Goal: Task Accomplishment & Management: Manage account settings

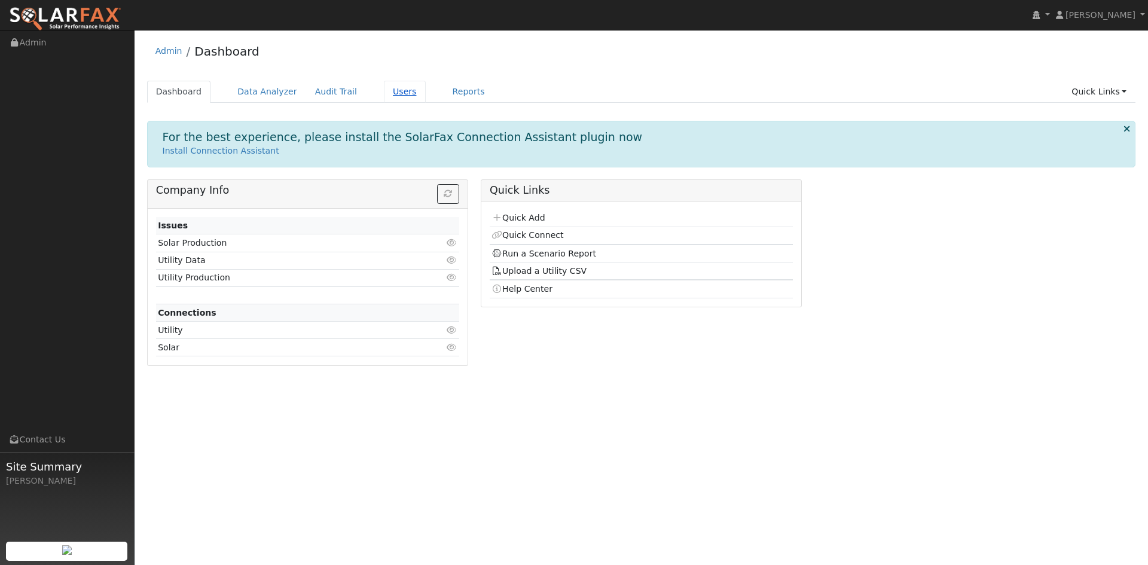
click at [426, 97] on link "Users" at bounding box center [405, 92] width 42 height 22
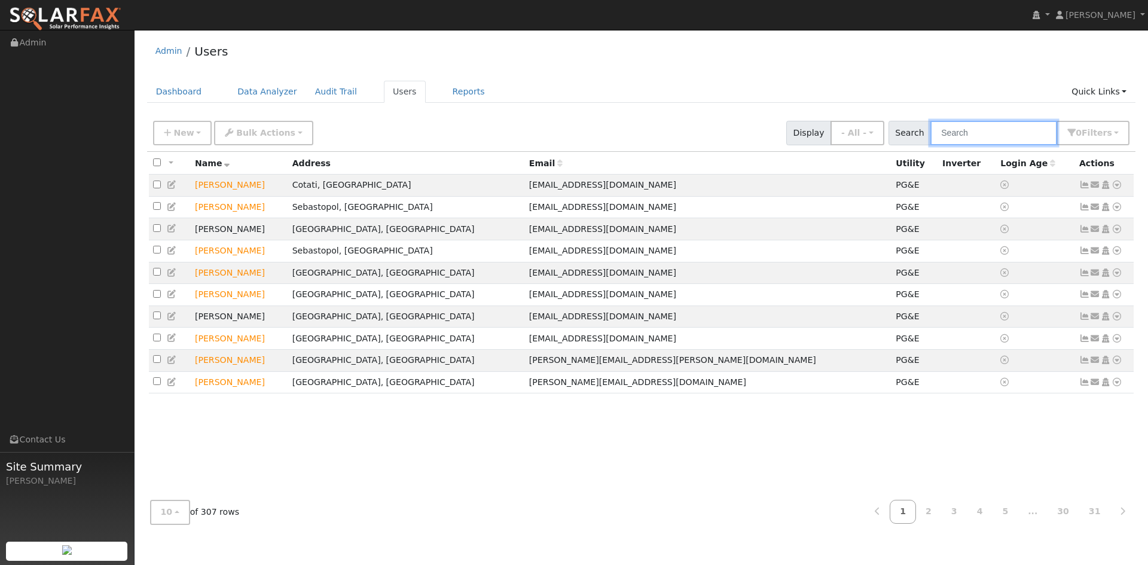
click at [932, 145] on input "text" at bounding box center [993, 133] width 127 height 25
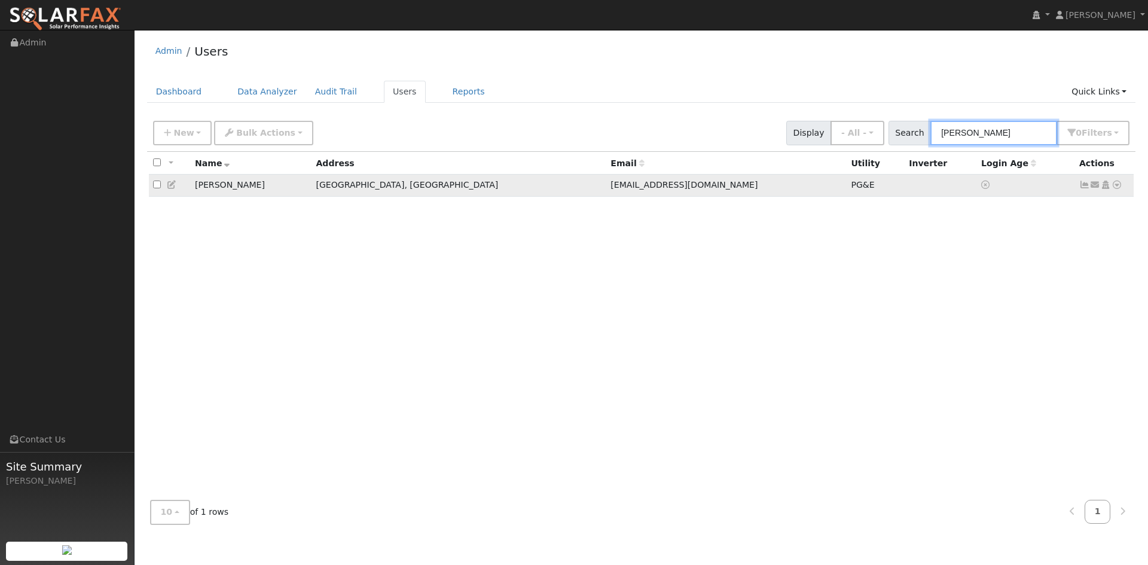
type input "[PERSON_NAME]"
click at [176, 189] on icon at bounding box center [172, 185] width 11 height 8
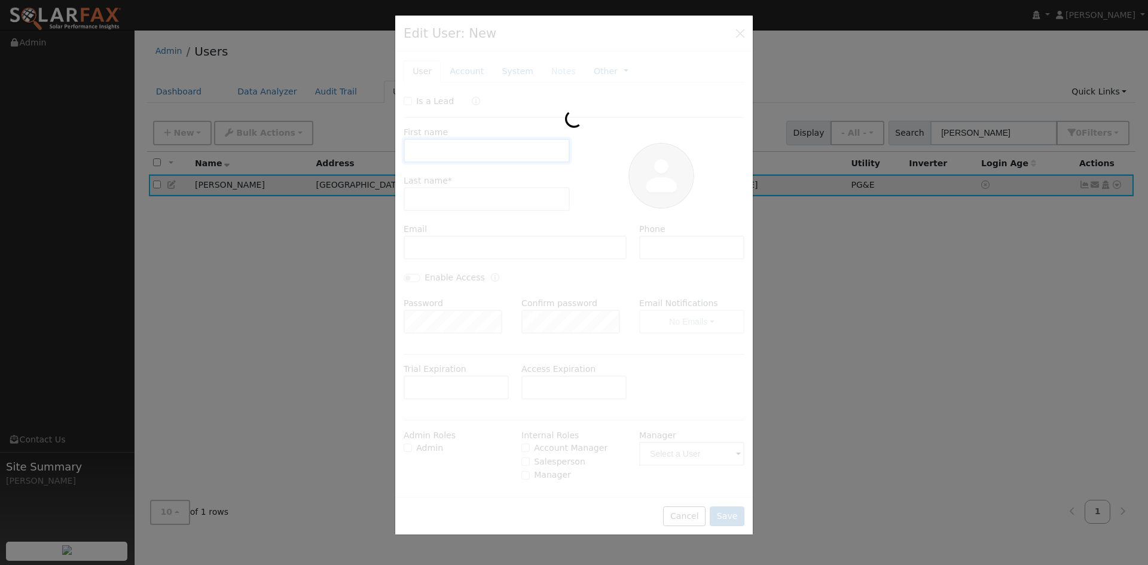
type input "[PERSON_NAME]"
type input "[EMAIL_ADDRESS][DOMAIN_NAME]"
type input "510-501-0210"
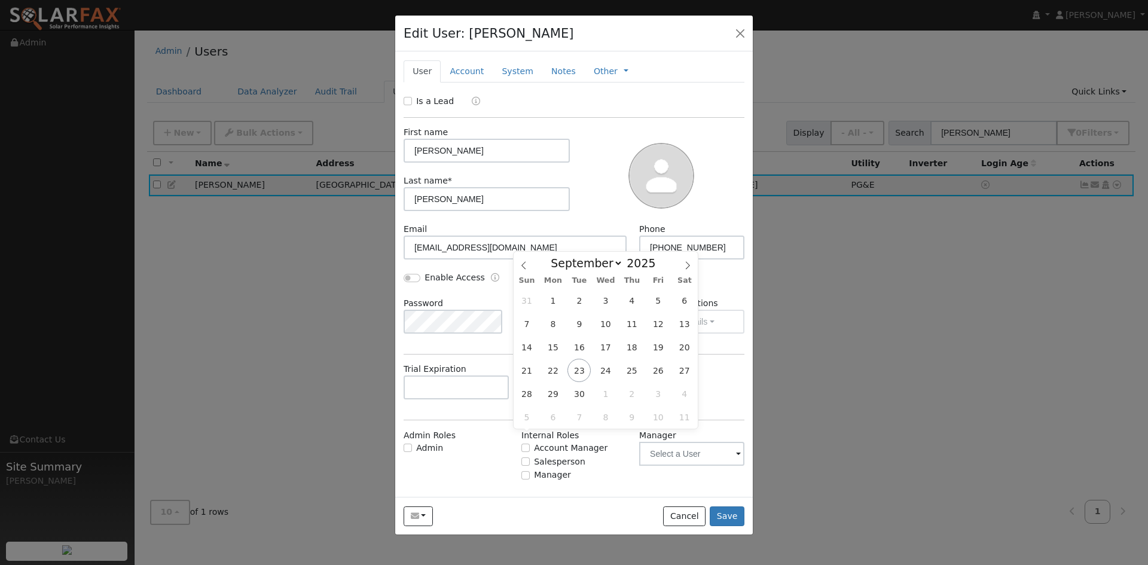
click at [574, 399] on input "text" at bounding box center [573, 387] width 105 height 24
click at [684, 262] on icon at bounding box center [687, 265] width 8 height 8
click at [683, 262] on icon at bounding box center [687, 265] width 8 height 8
select select "10"
click at [581, 370] on span "18" at bounding box center [578, 370] width 23 height 23
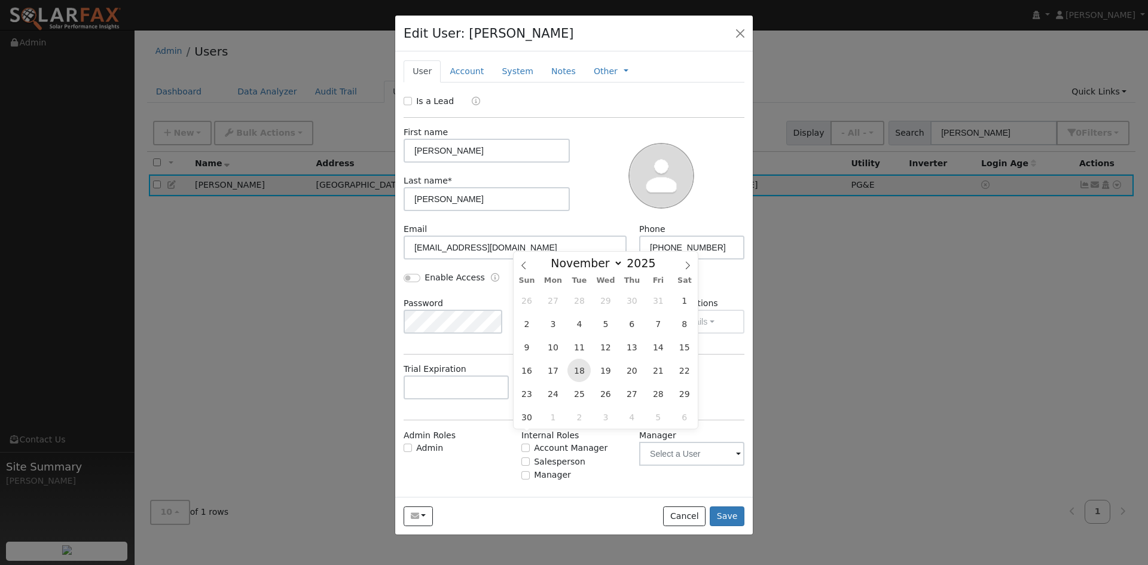
type input "11/18/2025"
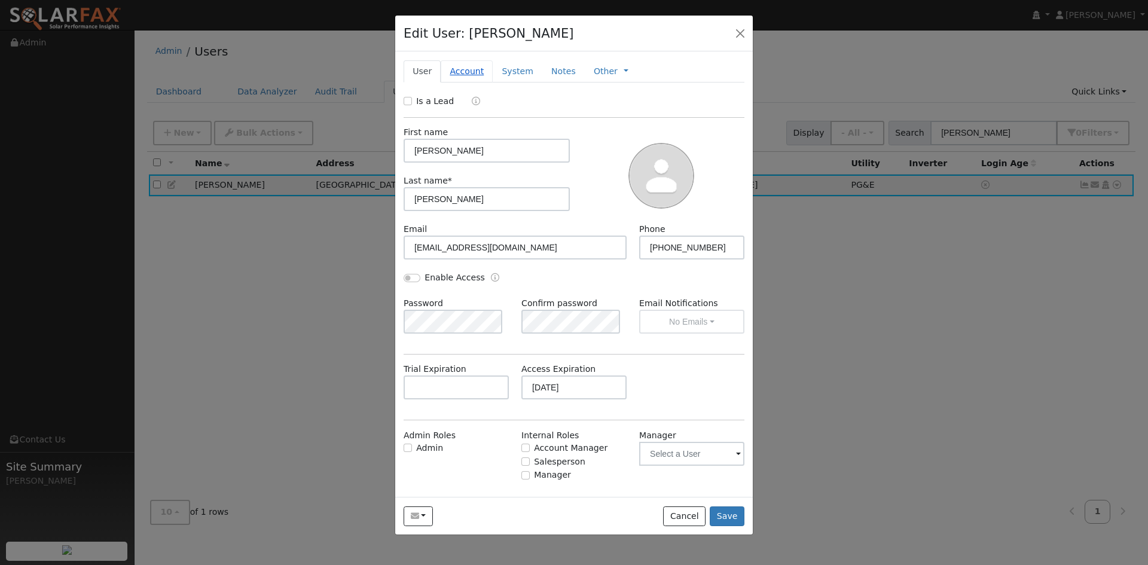
click at [481, 82] on link "Account" at bounding box center [467, 71] width 52 height 22
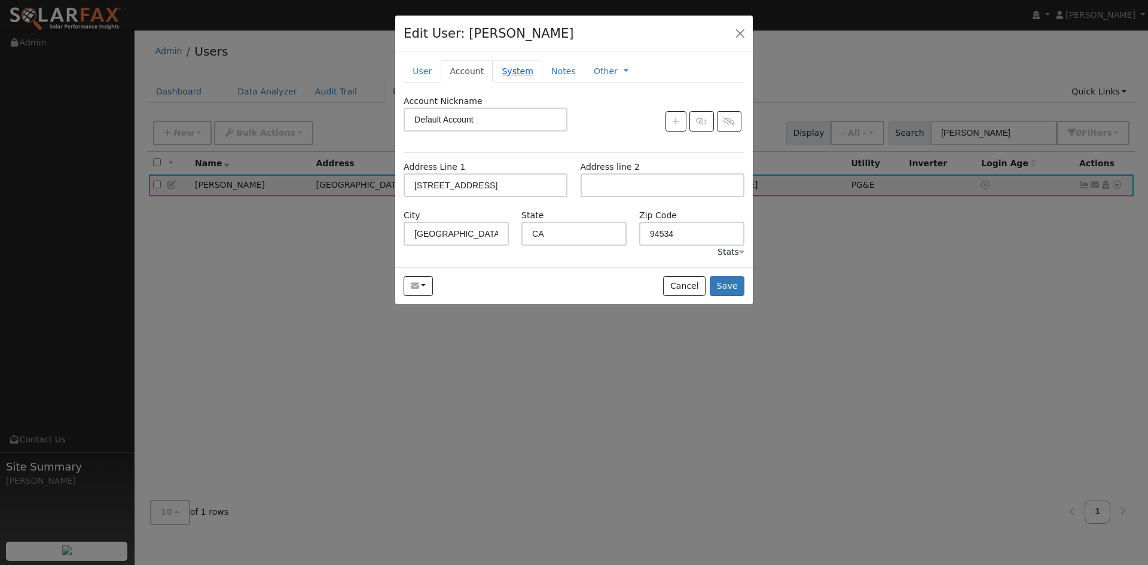
click at [542, 82] on link "System" at bounding box center [517, 71] width 50 height 22
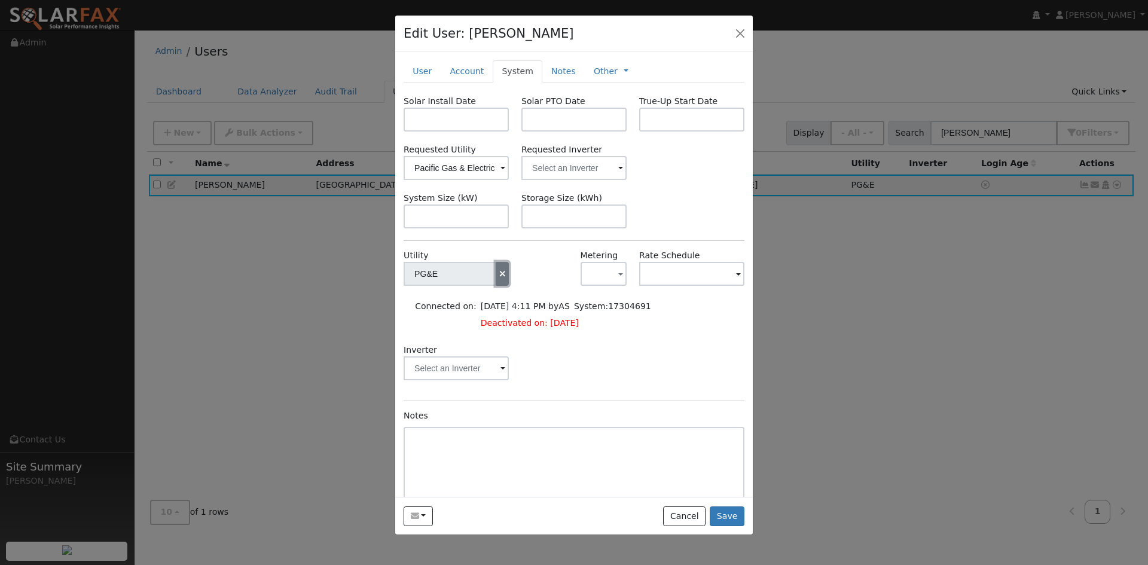
click at [497, 278] on icon "button" at bounding box center [502, 274] width 11 height 8
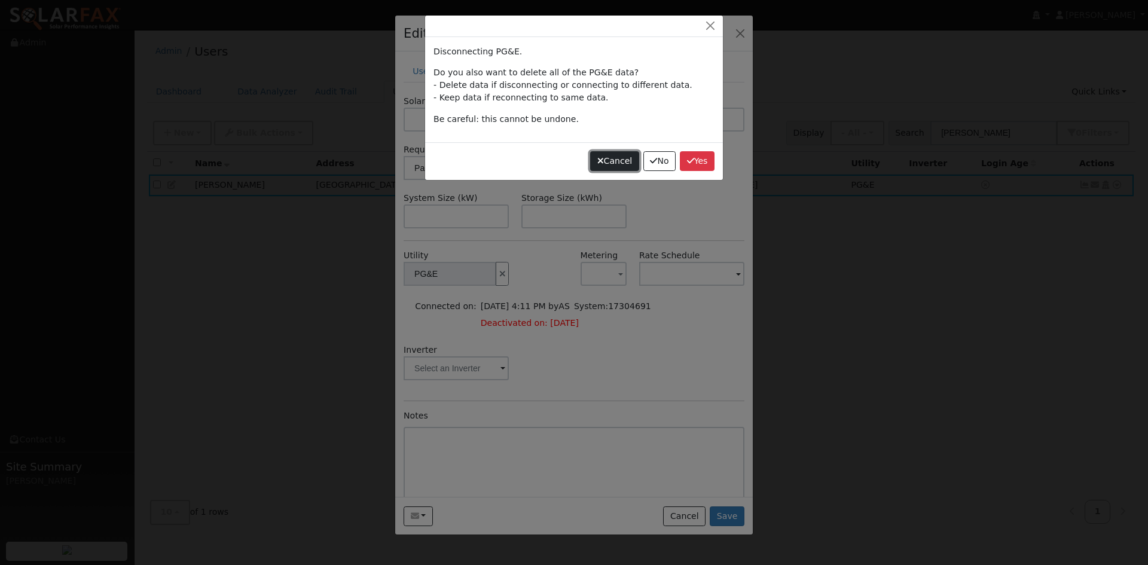
click at [594, 172] on button "Cancel" at bounding box center [614, 161] width 49 height 20
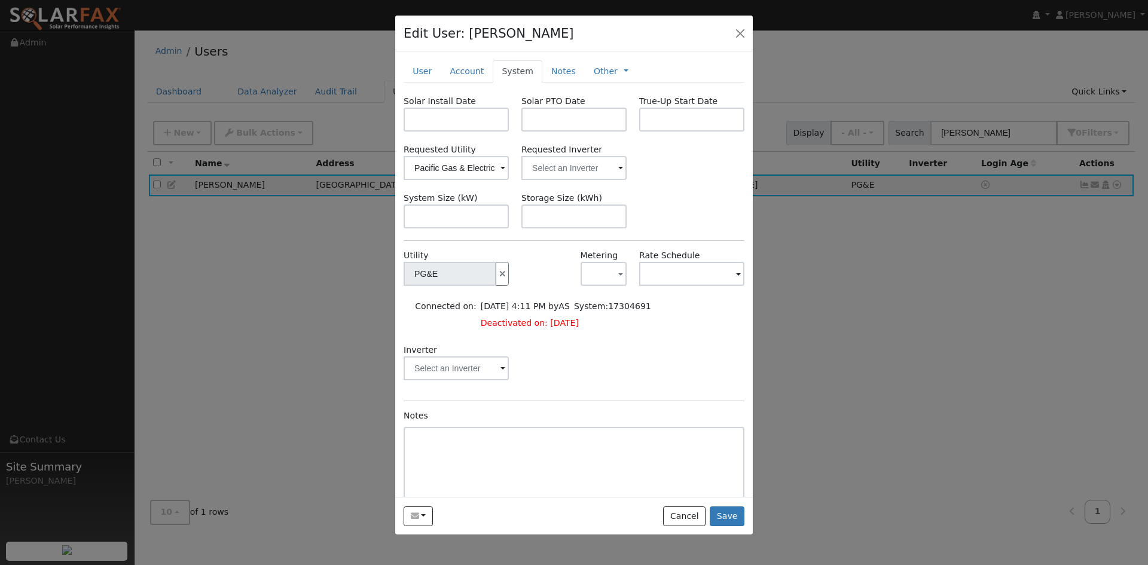
click at [461, 331] on td at bounding box center [446, 322] width 66 height 17
click at [714, 527] on button "Save" at bounding box center [726, 516] width 35 height 20
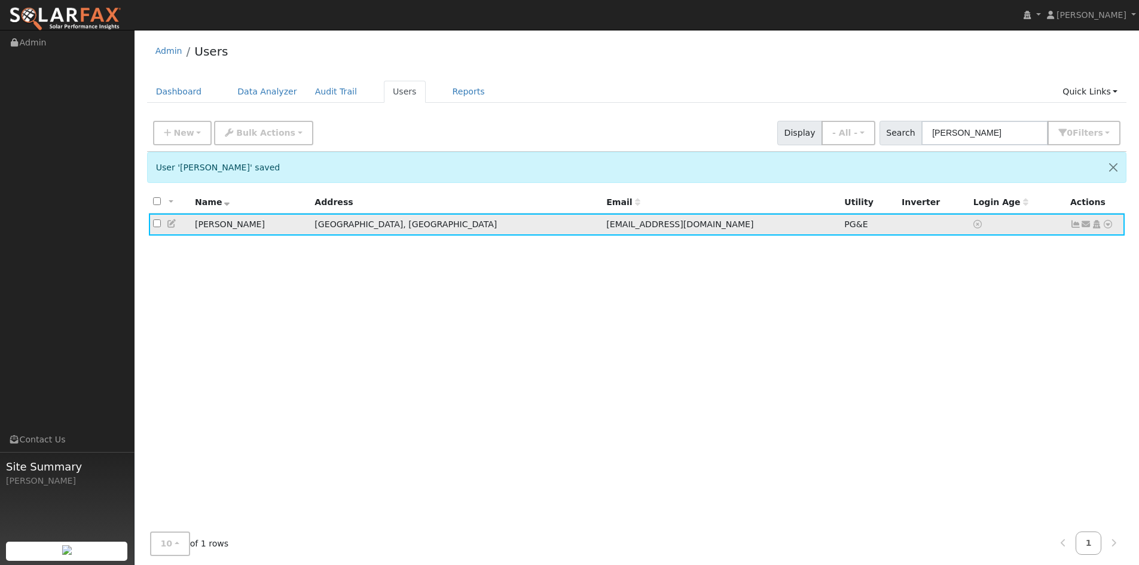
click at [178, 228] on icon at bounding box center [172, 223] width 11 height 8
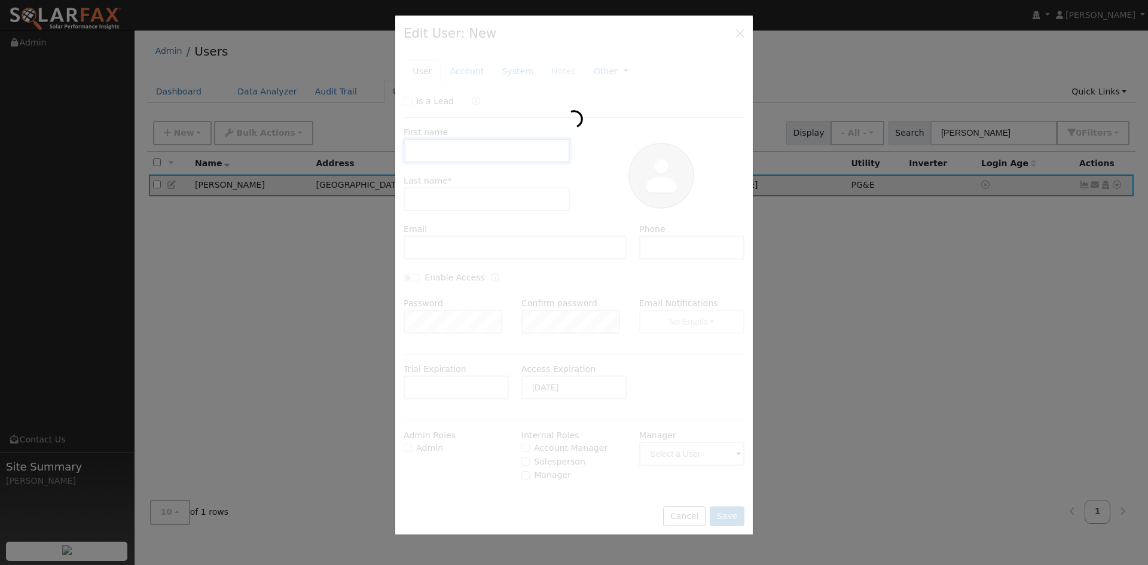
type input "Syed"
type input "Kazmi"
type input "akazmi_1999@yahoo.com"
type input "510-501-0210"
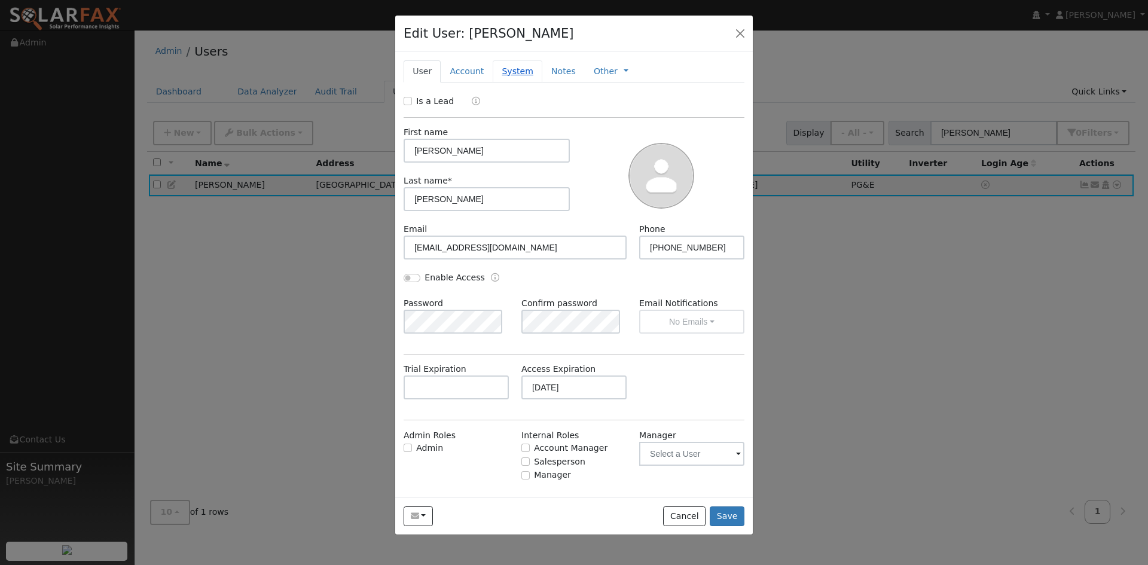
click at [536, 82] on link "System" at bounding box center [517, 71] width 50 height 22
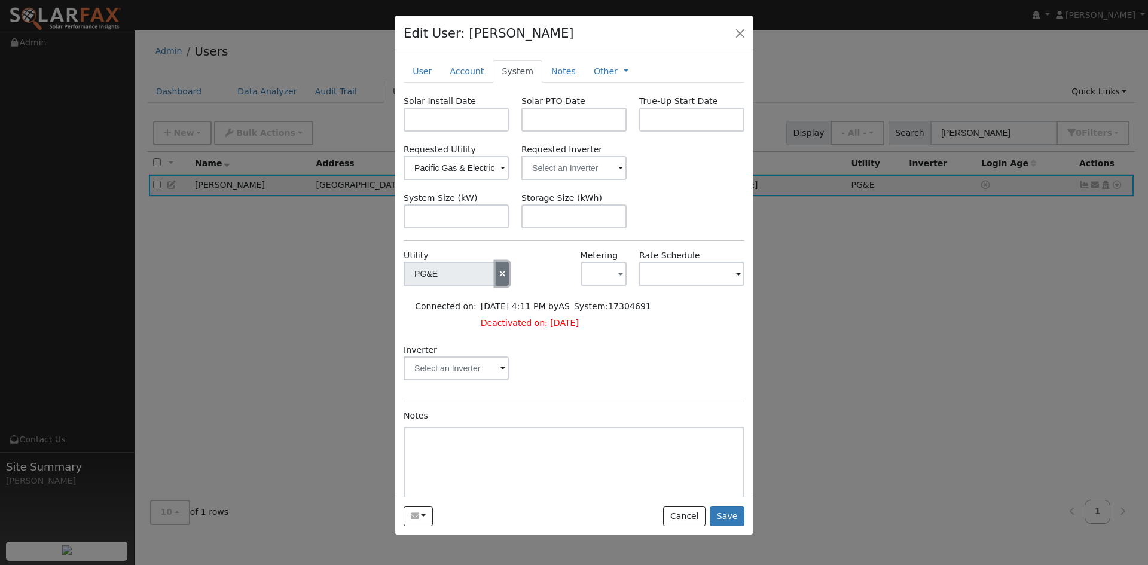
click at [497, 278] on icon "button" at bounding box center [502, 274] width 11 height 8
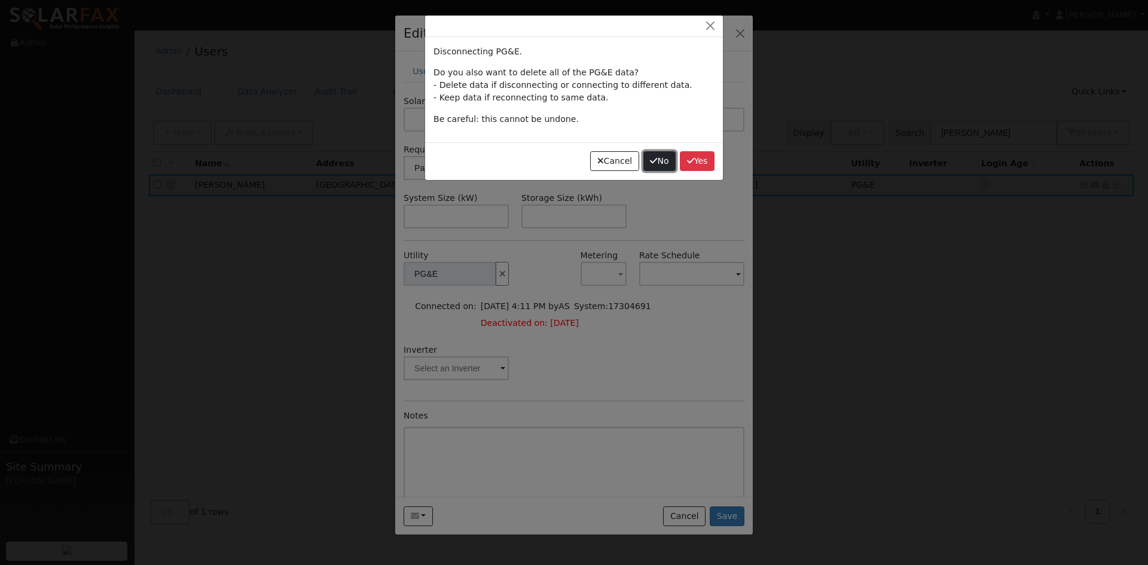
click at [644, 172] on button "No" at bounding box center [659, 161] width 32 height 20
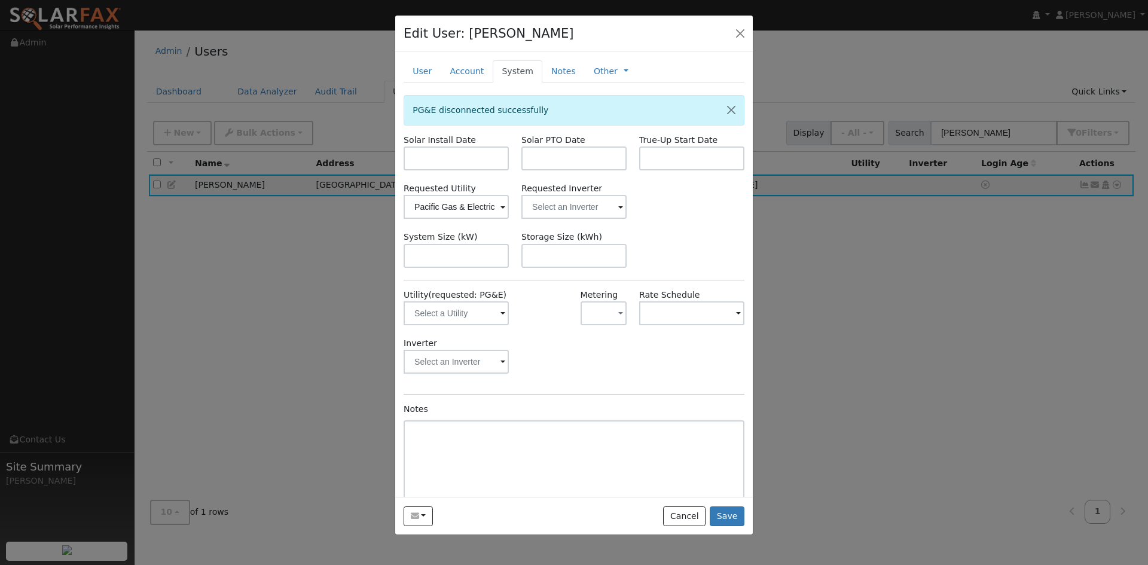
click at [671, 219] on div "Requested Utility Pacific Gas & Electric Requested Inverter" at bounding box center [573, 200] width 353 height 36
click at [492, 325] on input "text" at bounding box center [455, 313] width 105 height 24
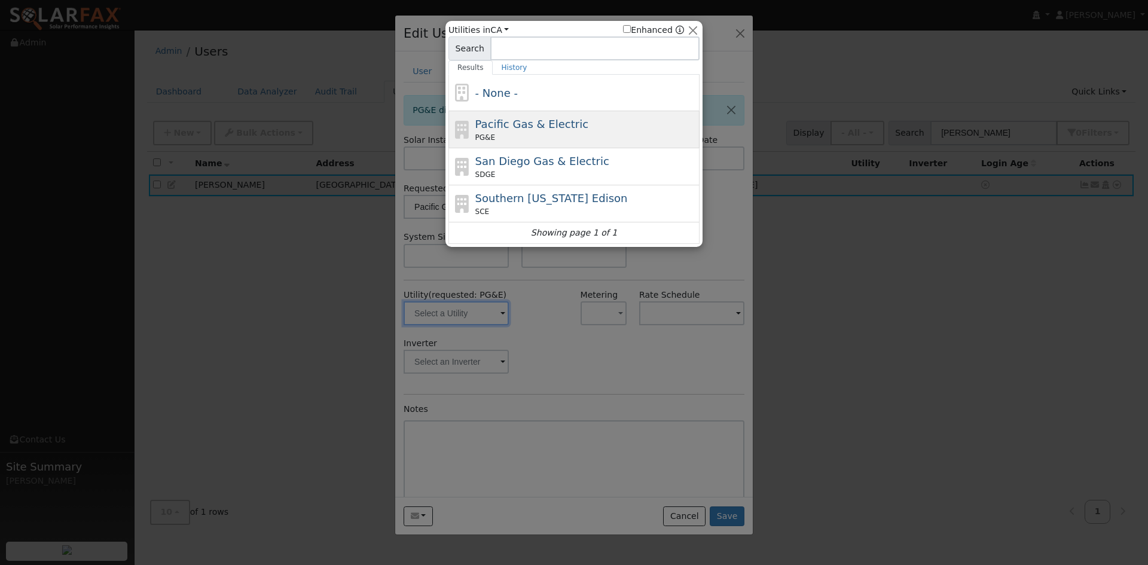
click at [527, 130] on span "Pacific Gas & Electric" at bounding box center [531, 124] width 113 height 13
type input "PG&E"
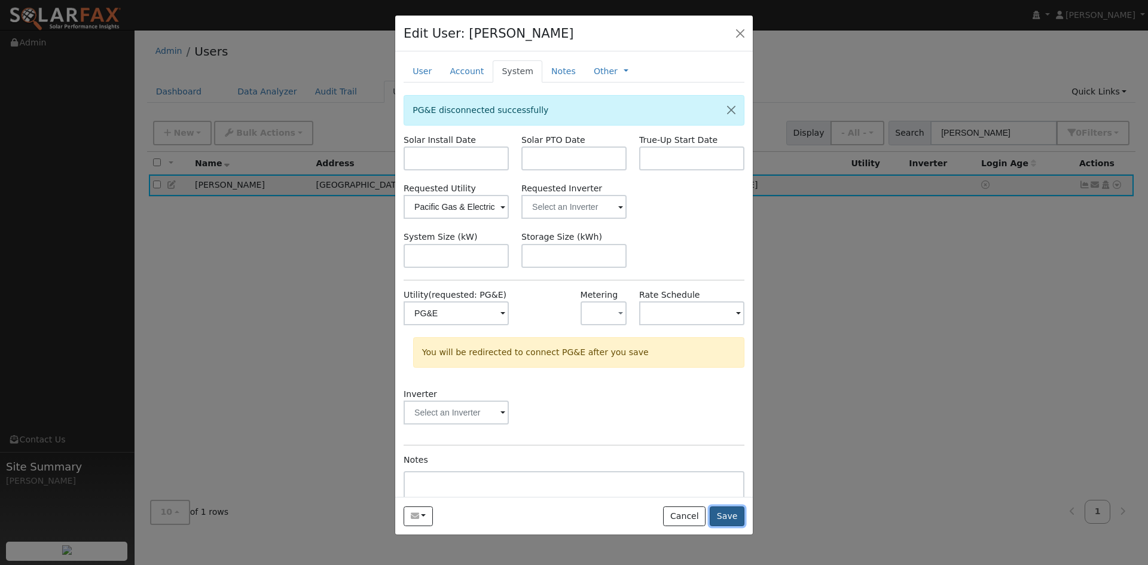
click at [725, 527] on button "Save" at bounding box center [726, 516] width 35 height 20
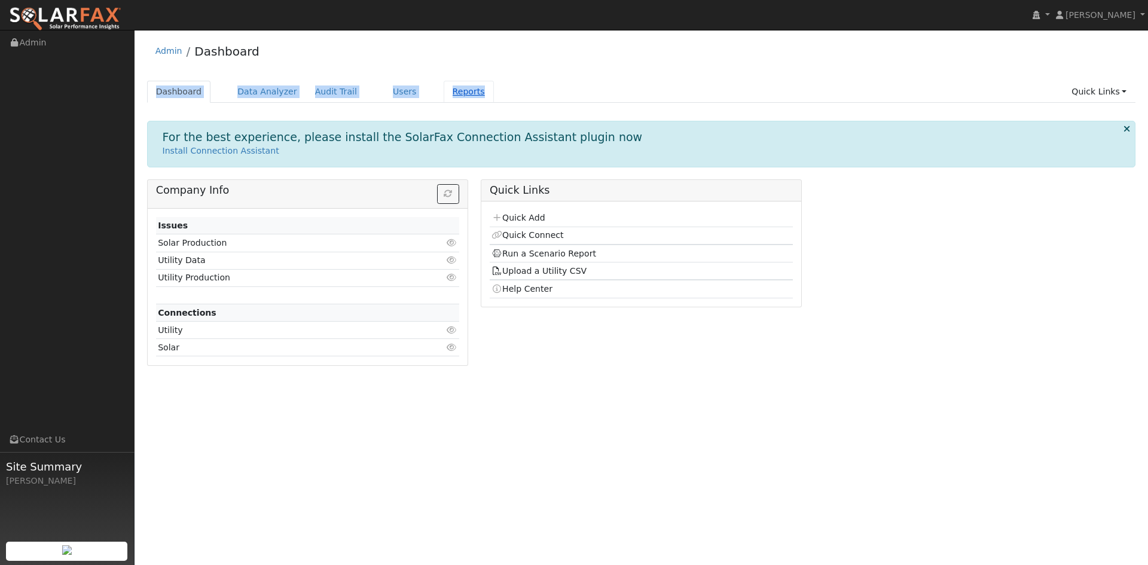
drag, startPoint x: 573, startPoint y: 78, endPoint x: 483, endPoint y: 98, distance: 92.5
click at [569, 81] on div "Admin Dashboard Dashboard Data Analyzer Audit Trail Users Reports Quick Links Q…" at bounding box center [640, 205] width 1001 height 339
click at [426, 101] on link "Users" at bounding box center [405, 92] width 42 height 22
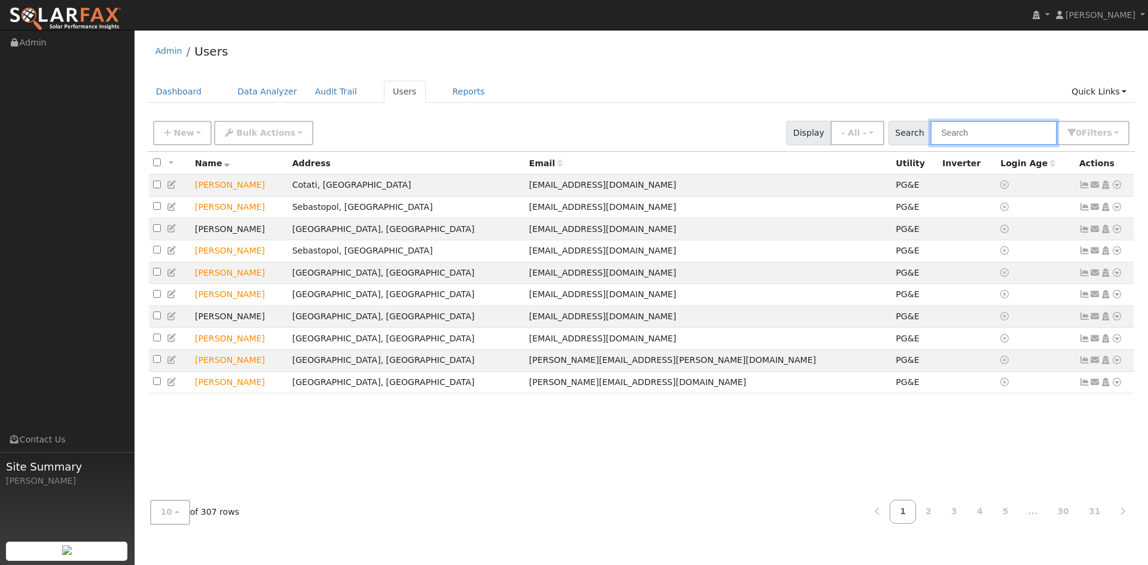
click at [946, 145] on input "text" at bounding box center [993, 133] width 127 height 25
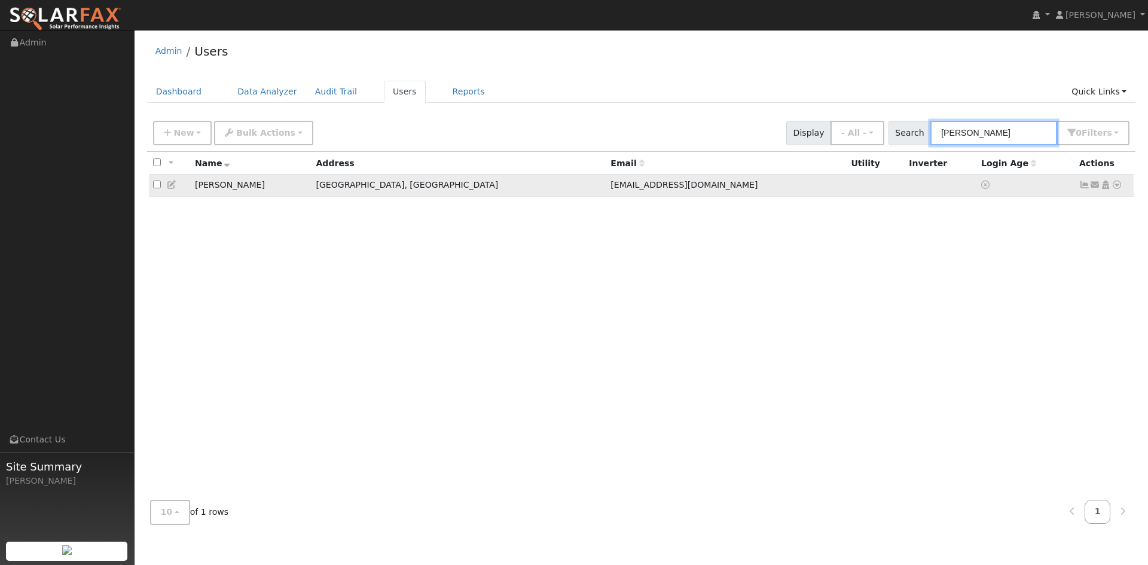
type input "kazmi"
click at [178, 189] on icon at bounding box center [172, 185] width 11 height 8
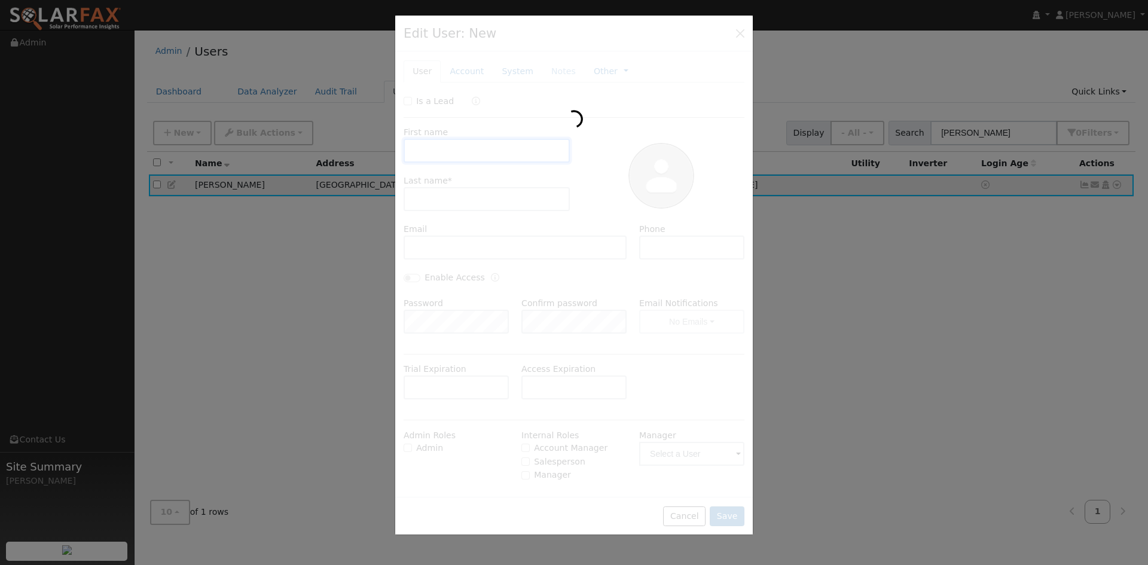
type input "11/18/2025"
type input "Syed"
type input "Kazmi"
type input "[EMAIL_ADDRESS][DOMAIN_NAME]"
type input "510-501-0210"
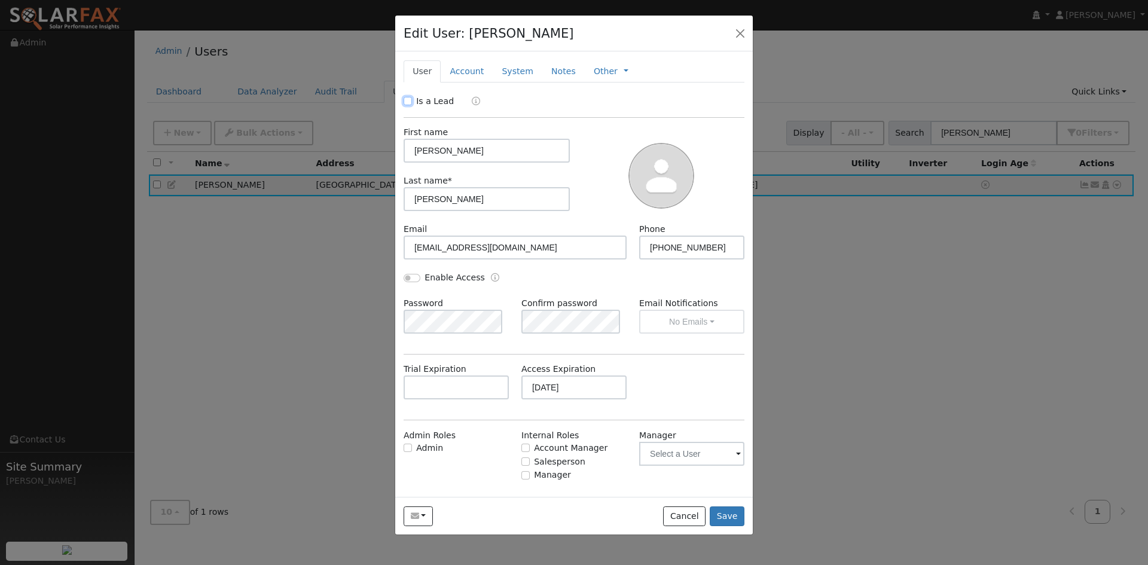
click at [410, 105] on input "Is a Lead" at bounding box center [407, 101] width 8 height 8
checkbox input "true"
click at [474, 82] on link "Account" at bounding box center [467, 71] width 52 height 22
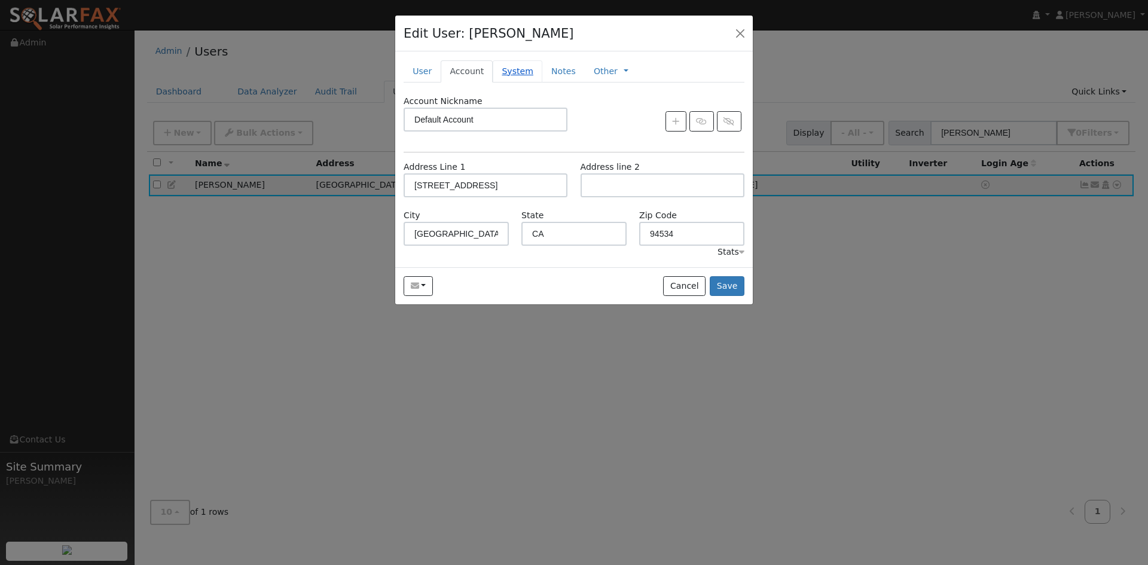
click at [542, 82] on link "System" at bounding box center [517, 71] width 50 height 22
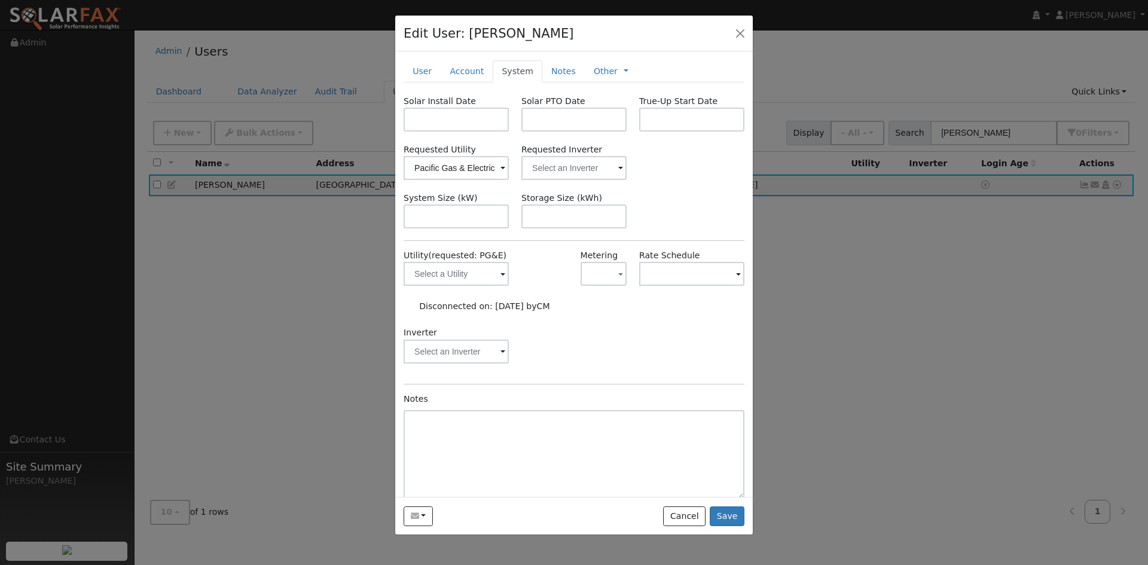
click at [500, 176] on span at bounding box center [502, 169] width 5 height 14
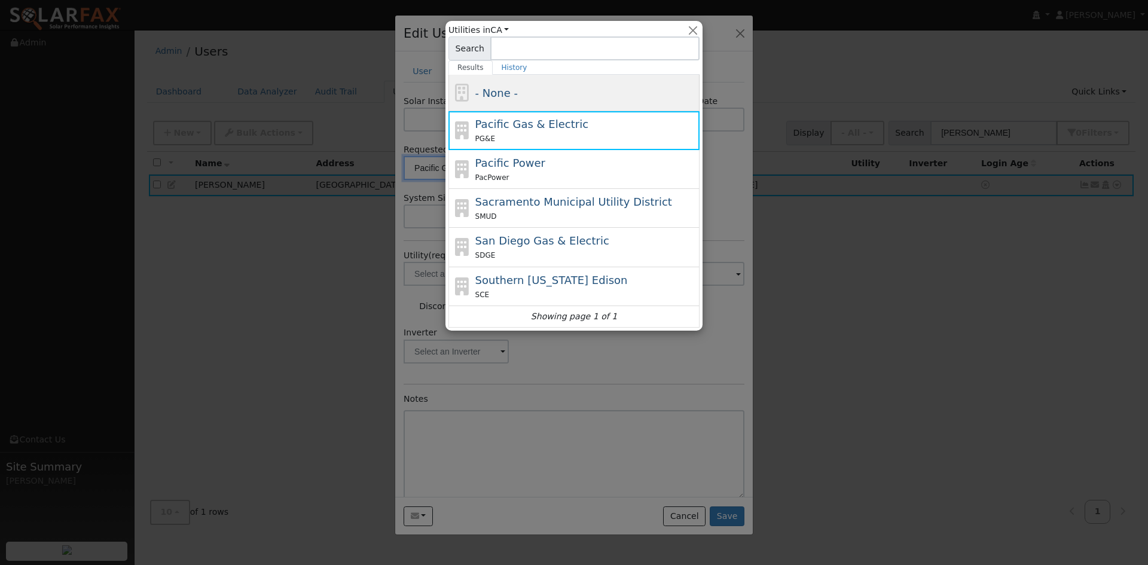
click at [502, 97] on span "- None -" at bounding box center [496, 93] width 42 height 13
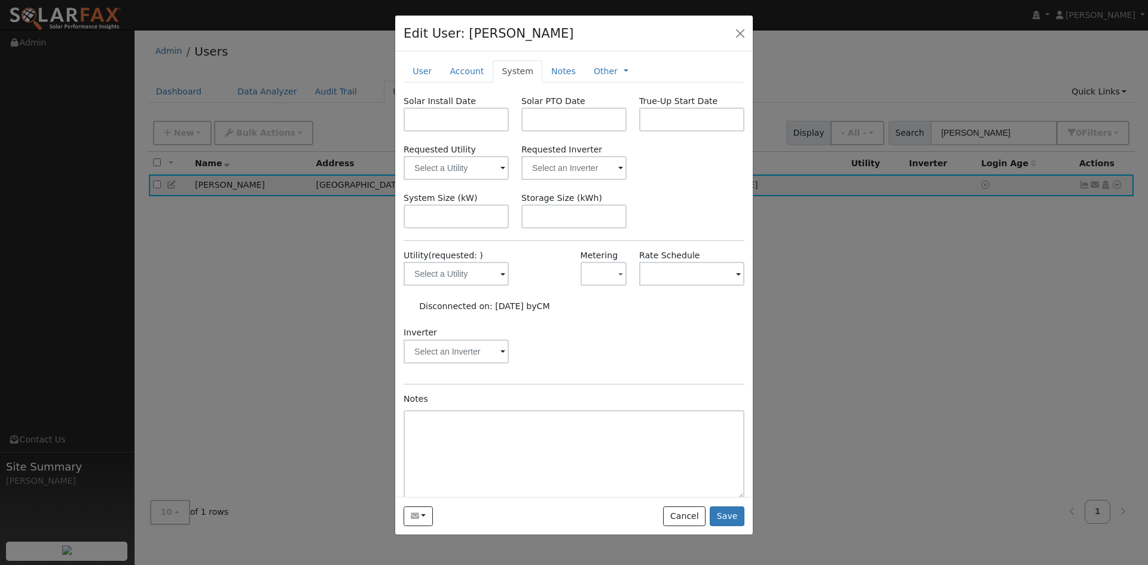
click at [552, 314] on td "Disconnected on: 09/23/25 by CM" at bounding box center [484, 306] width 134 height 17
click at [500, 282] on span at bounding box center [502, 275] width 5 height 14
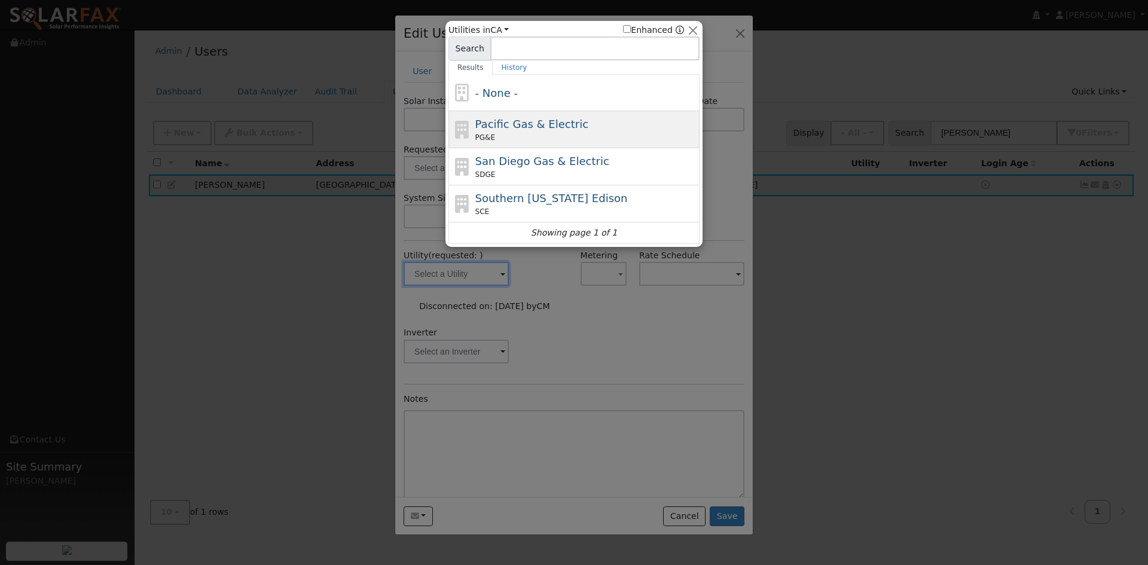
click at [504, 137] on div "PG&E" at bounding box center [586, 137] width 222 height 11
type input "PG&E"
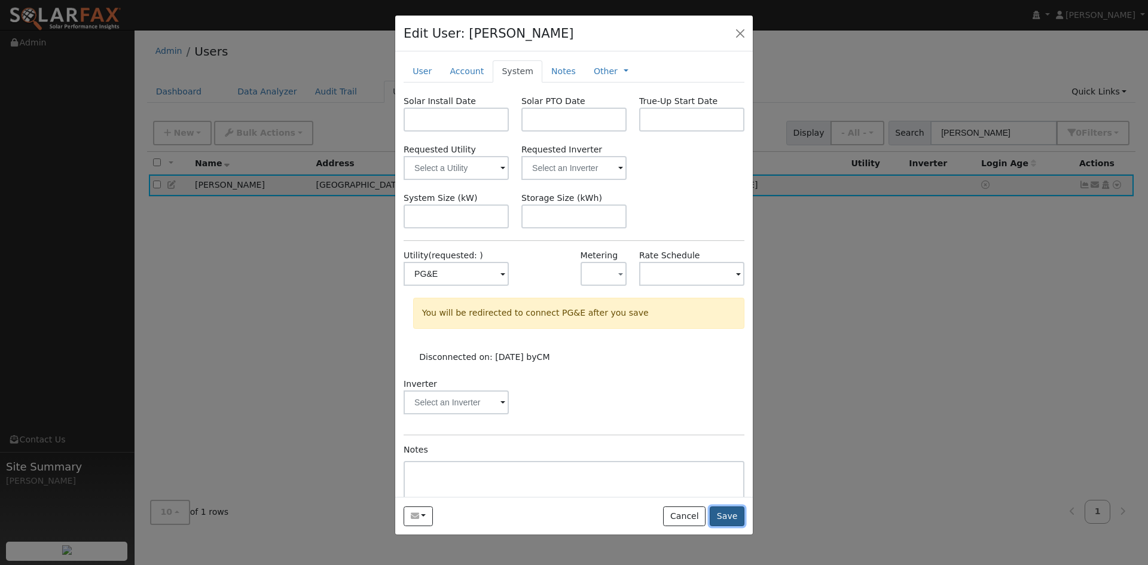
click at [718, 527] on button "Save" at bounding box center [726, 516] width 35 height 20
